Goal: Complete application form: Complete application form

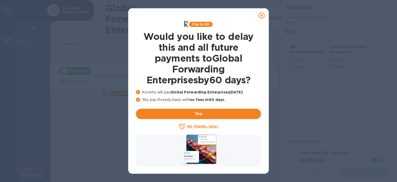
click at [261, 15] on icon at bounding box center [261, 15] width 6 height 6
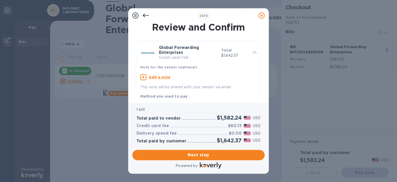
scroll to position [3, 0]
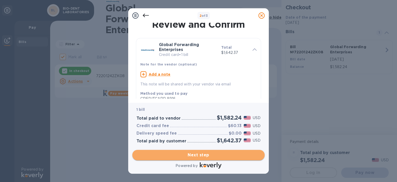
click at [179, 152] on span "Next step" at bounding box center [198, 155] width 124 height 6
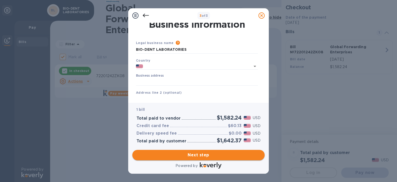
type input "[GEOGRAPHIC_DATA]"
click at [153, 82] on input "Business address" at bounding box center [197, 82] width 122 height 8
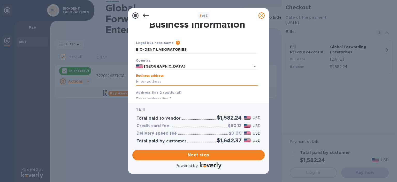
click at [153, 82] on input "Business address" at bounding box center [197, 82] width 122 height 8
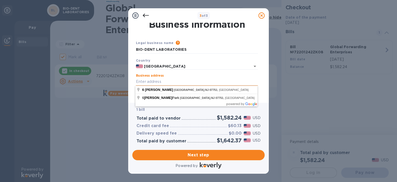
type input "[STREET_ADDRESS][PERSON_NAME]"
type input "[GEOGRAPHIC_DATA]"
type input "NJ"
type input "07751"
type input "[STREET_ADDRESS][PERSON_NAME]"
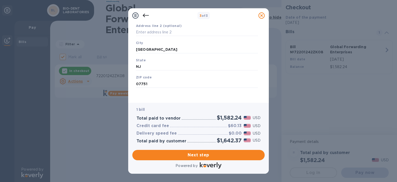
scroll to position [77, 0]
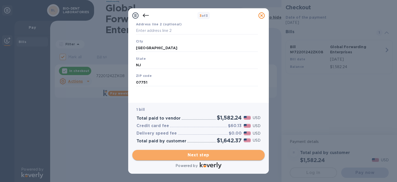
click at [167, 152] on span "Next step" at bounding box center [198, 155] width 124 height 6
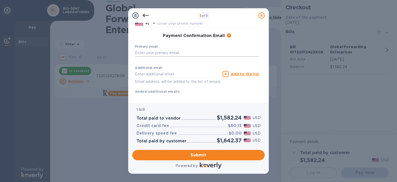
click at [179, 51] on input "text" at bounding box center [197, 53] width 124 height 8
click at [173, 53] on input "text" at bounding box center [197, 53] width 124 height 8
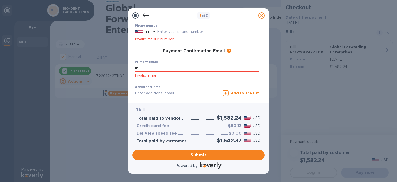
scroll to position [86, 0]
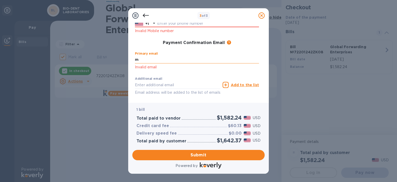
click at [154, 57] on input "m" at bounding box center [197, 60] width 124 height 8
paste input "[EMAIL_ADDRESS][DOMAIN_NAME]"
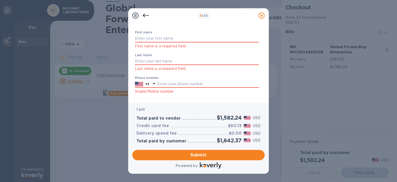
scroll to position [4, 0]
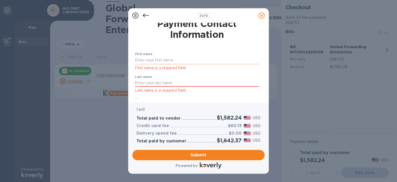
type input "[EMAIL_ADDRESS][DOMAIN_NAME]"
click at [152, 61] on input "text" at bounding box center [197, 60] width 124 height 8
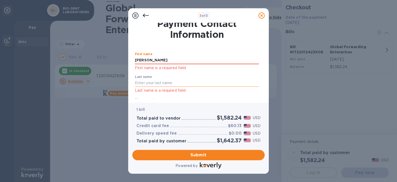
type input "[PERSON_NAME]"
click at [140, 83] on input "text" at bounding box center [197, 83] width 124 height 8
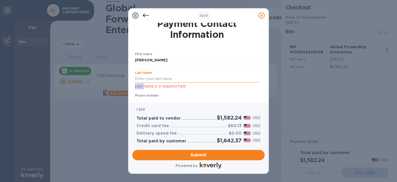
click at [140, 83] on div "Last name Last name is a required field" at bounding box center [197, 80] width 124 height 19
click at [141, 80] on input "text" at bounding box center [197, 79] width 124 height 8
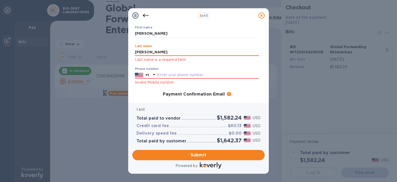
scroll to position [31, 0]
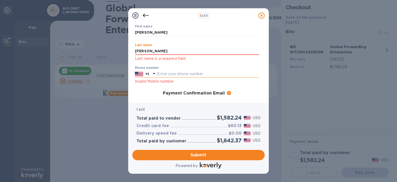
type input "[PERSON_NAME]"
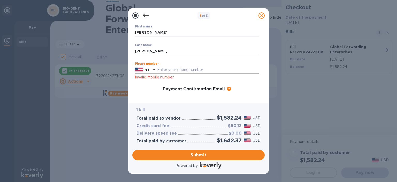
click at [165, 74] on input "text" at bounding box center [208, 70] width 102 height 8
click at [165, 69] on input "text" at bounding box center [208, 70] width 102 height 8
click at [166, 72] on input "text" at bounding box center [208, 70] width 102 height 8
paste input "7322840545"
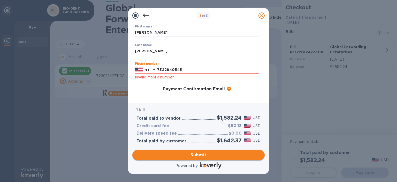
type input "7322840545"
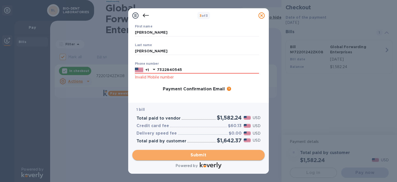
click at [186, 157] on span "Submit" at bounding box center [198, 155] width 124 height 6
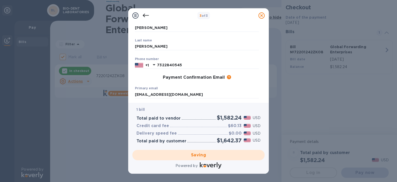
scroll to position [46, 0]
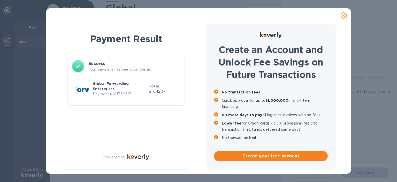
checkbox input "false"
